Goal: Use online tool/utility: Use online tool/utility

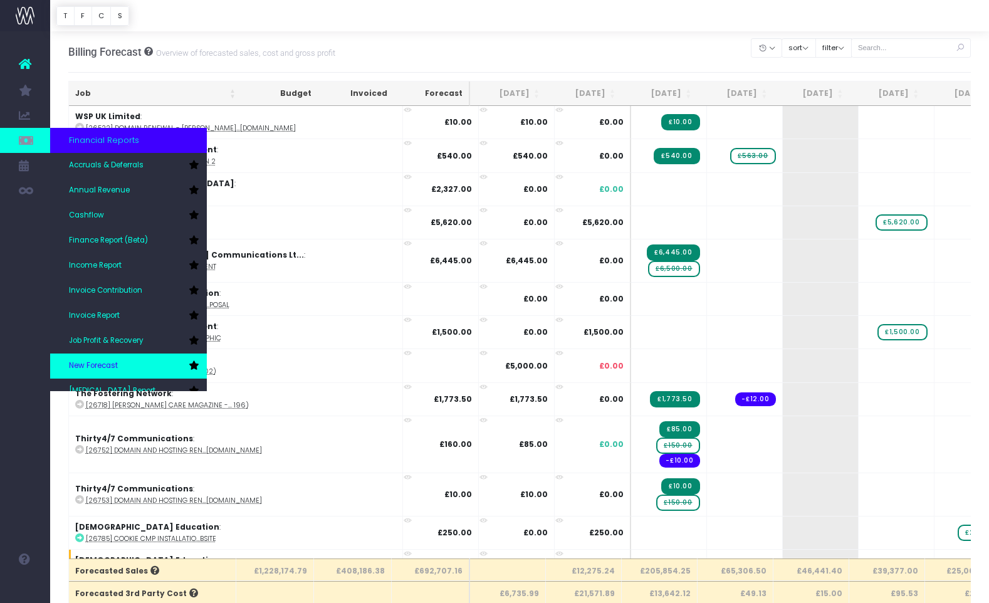
click at [105, 359] on link "New Forecast" at bounding box center [128, 365] width 157 height 25
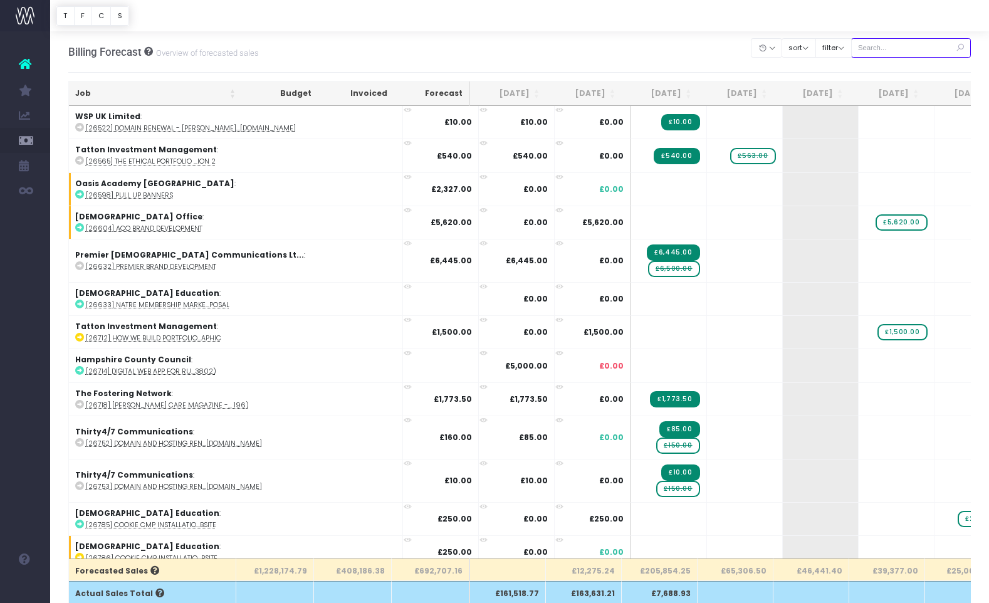
click at [914, 44] on input "text" at bounding box center [911, 47] width 120 height 19
paste input "29111"
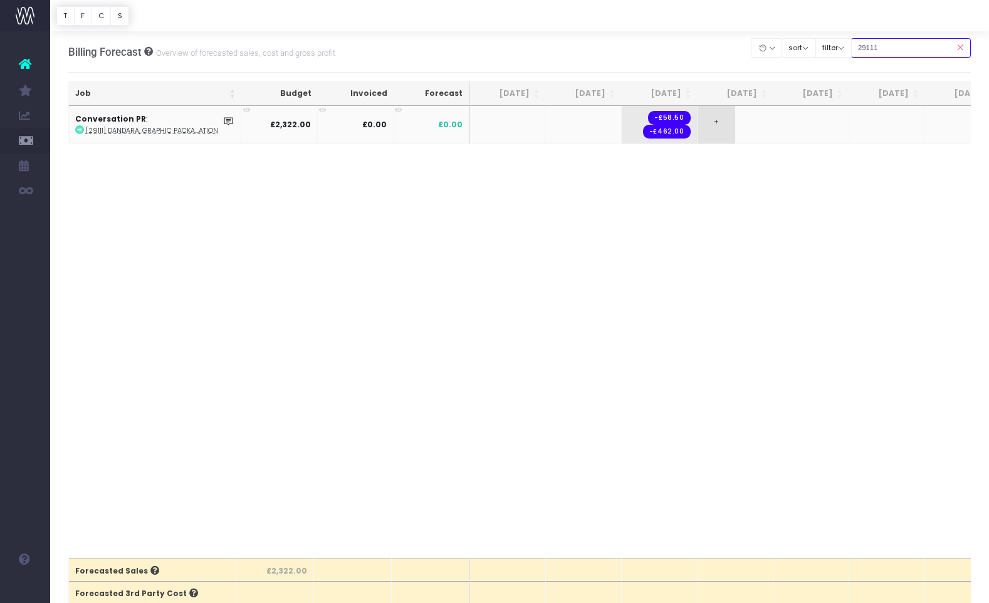
type input "29111"
click at [718, 125] on span "+" at bounding box center [717, 125] width 38 height 38
click at [707, 171] on body "Oh my... this is bad. wayahead wasn't able to load this page. Please contact su…" at bounding box center [494, 301] width 989 height 603
